Goal: Transaction & Acquisition: Purchase product/service

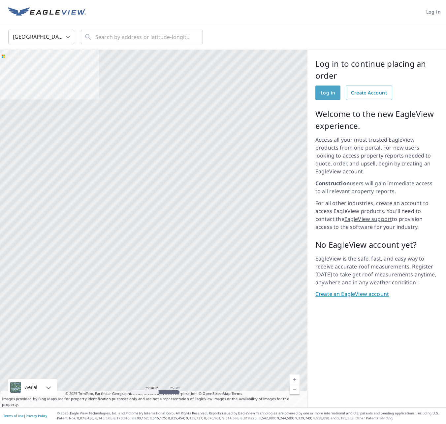
click at [326, 92] on span "Log in" at bounding box center [328, 93] width 15 height 8
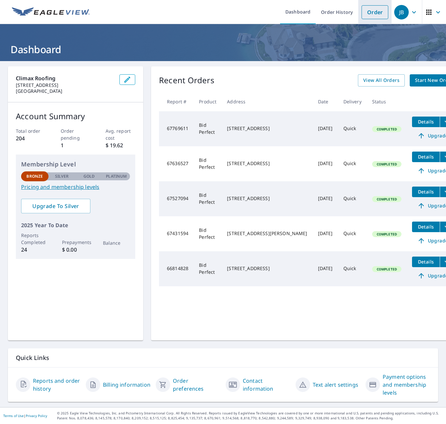
click at [379, 11] on link "Order" at bounding box center [375, 12] width 27 height 14
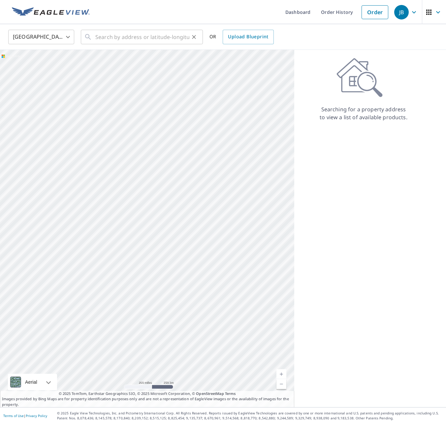
drag, startPoint x: 92, startPoint y: 38, endPoint x: 96, endPoint y: 38, distance: 3.6
click at [92, 38] on div "​" at bounding box center [142, 37] width 122 height 15
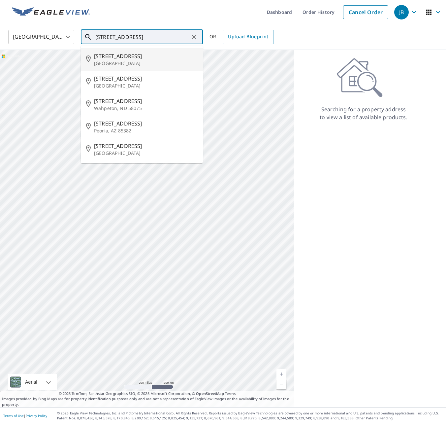
scroll to position [0, 0]
click at [123, 59] on span "[STREET_ADDRESS]" at bounding box center [146, 56] width 104 height 8
type input "[STREET_ADDRESS]"
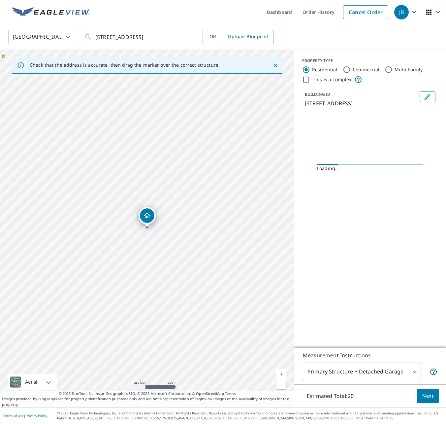
scroll to position [0, 0]
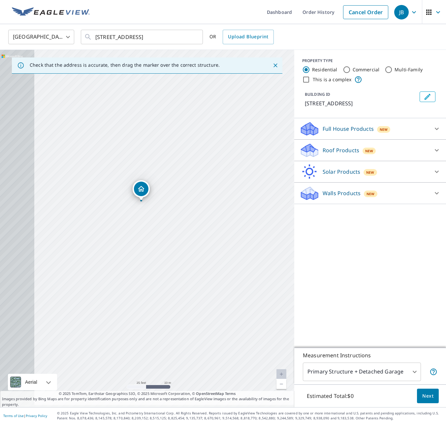
drag, startPoint x: 133, startPoint y: 230, endPoint x: 217, endPoint y: 224, distance: 85.0
click at [217, 224] on div "[STREET_ADDRESS]" at bounding box center [147, 228] width 294 height 357
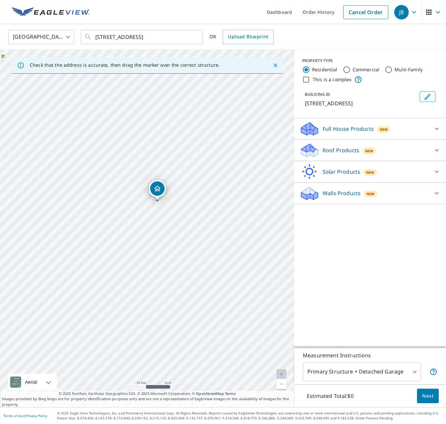
click at [336, 150] on p "Roof Products" at bounding box center [341, 150] width 37 height 8
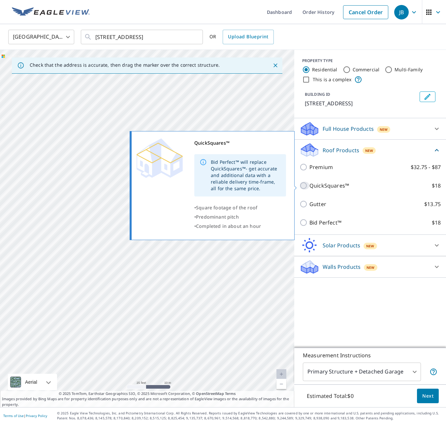
click at [305, 185] on input "QuickSquares™ $18" at bounding box center [305, 186] width 10 height 8
checkbox input "true"
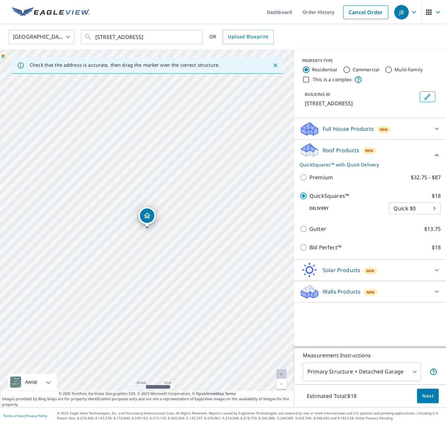
click at [430, 394] on span "Next" at bounding box center [427, 396] width 11 height 8
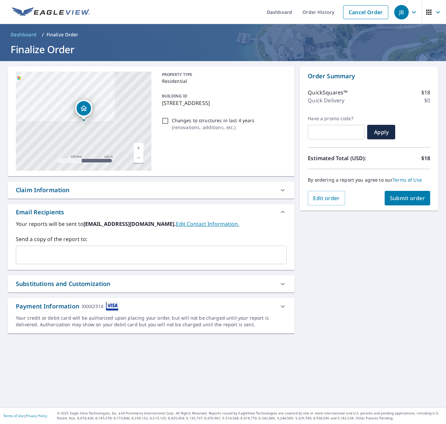
click at [408, 195] on span "Submit order" at bounding box center [407, 197] width 35 height 7
